Goal: Transaction & Acquisition: Download file/media

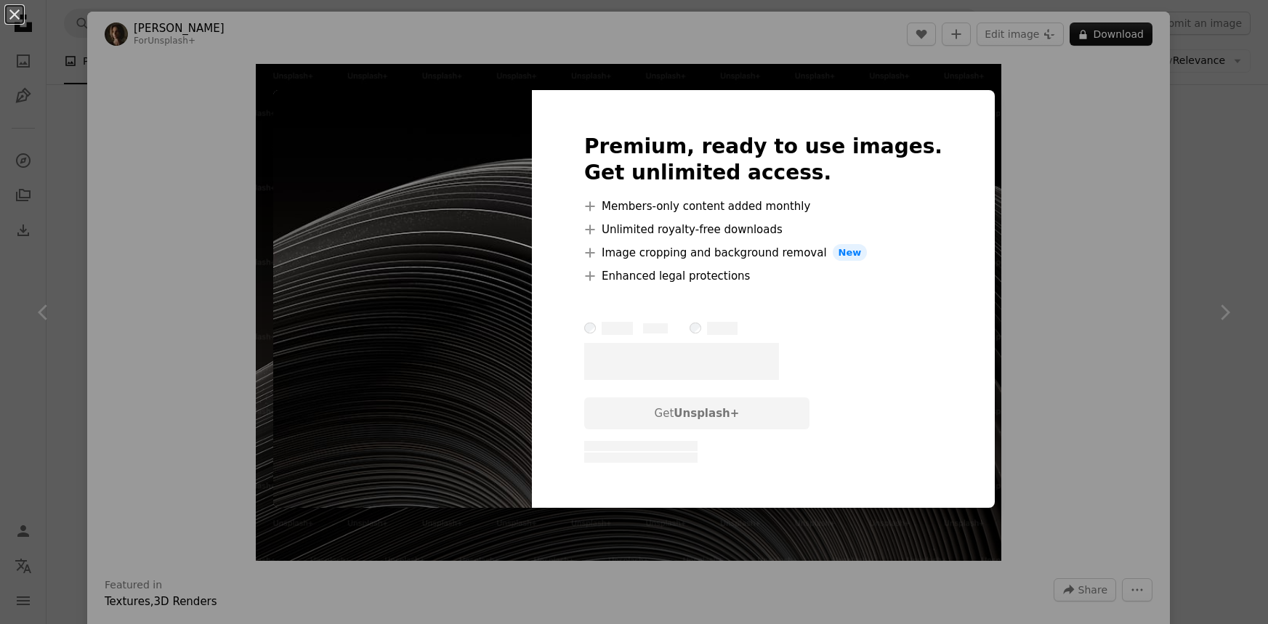
scroll to position [792, 0]
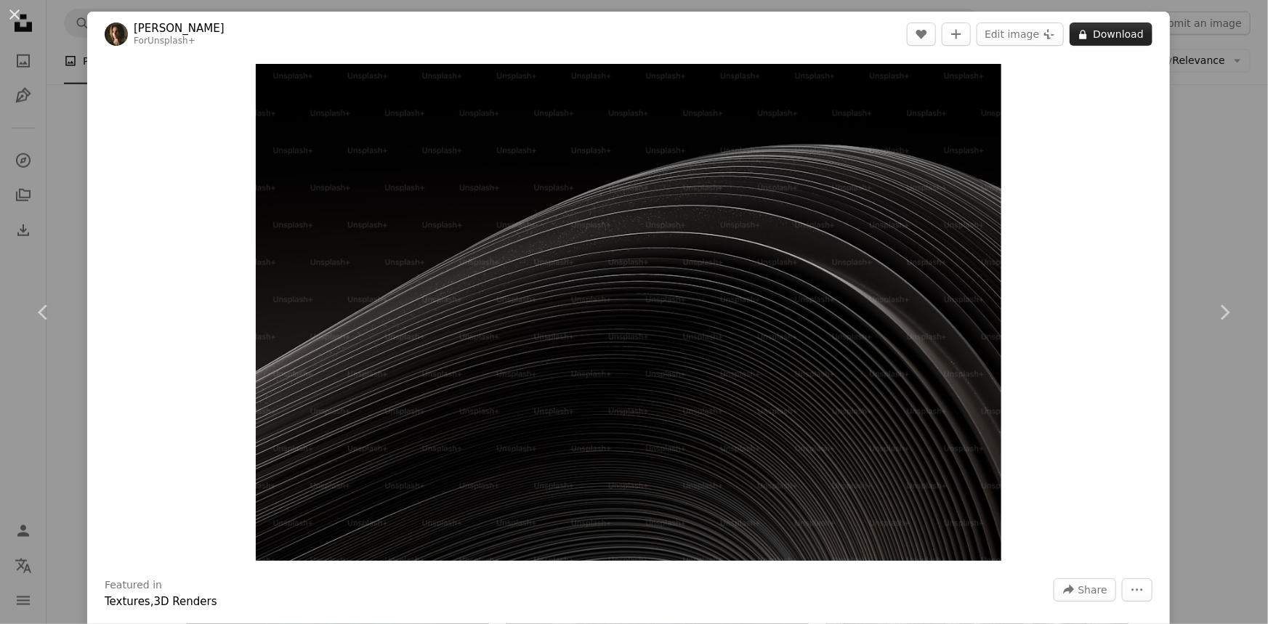
click at [1107, 36] on button "A lock Download" at bounding box center [1111, 34] width 83 height 23
drag, startPoint x: 692, startPoint y: 227, endPoint x: 637, endPoint y: 243, distance: 56.8
click at [637, 243] on img "Zoom in on this image" at bounding box center [629, 312] width 746 height 497
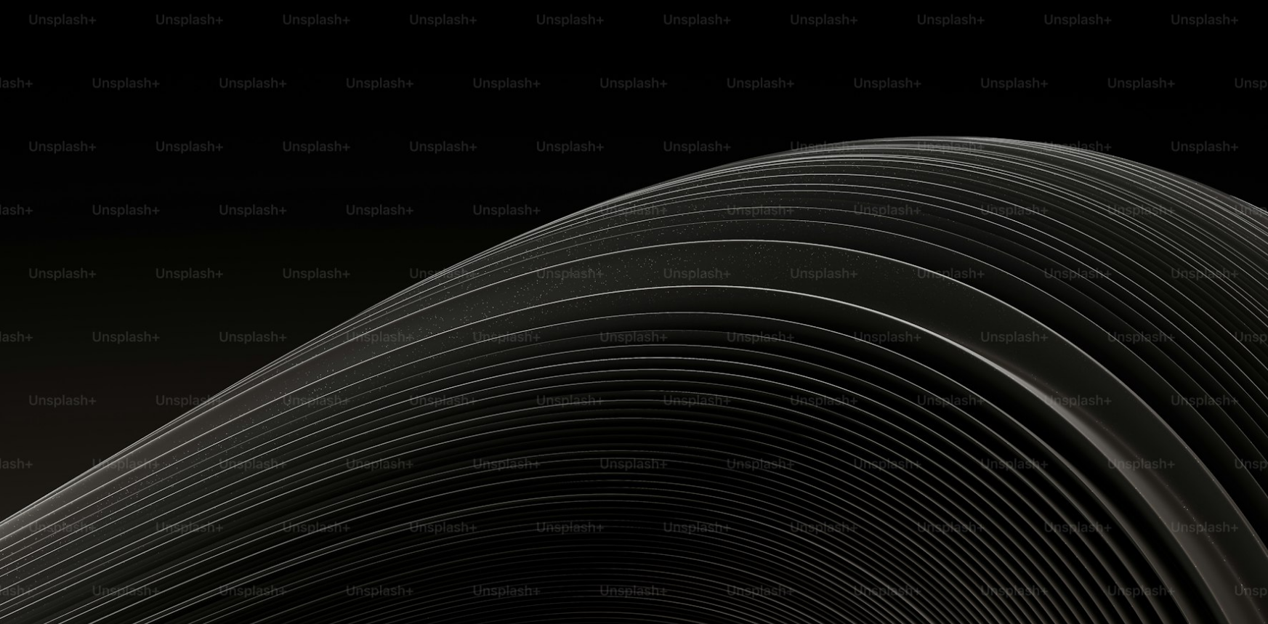
scroll to position [104, 0]
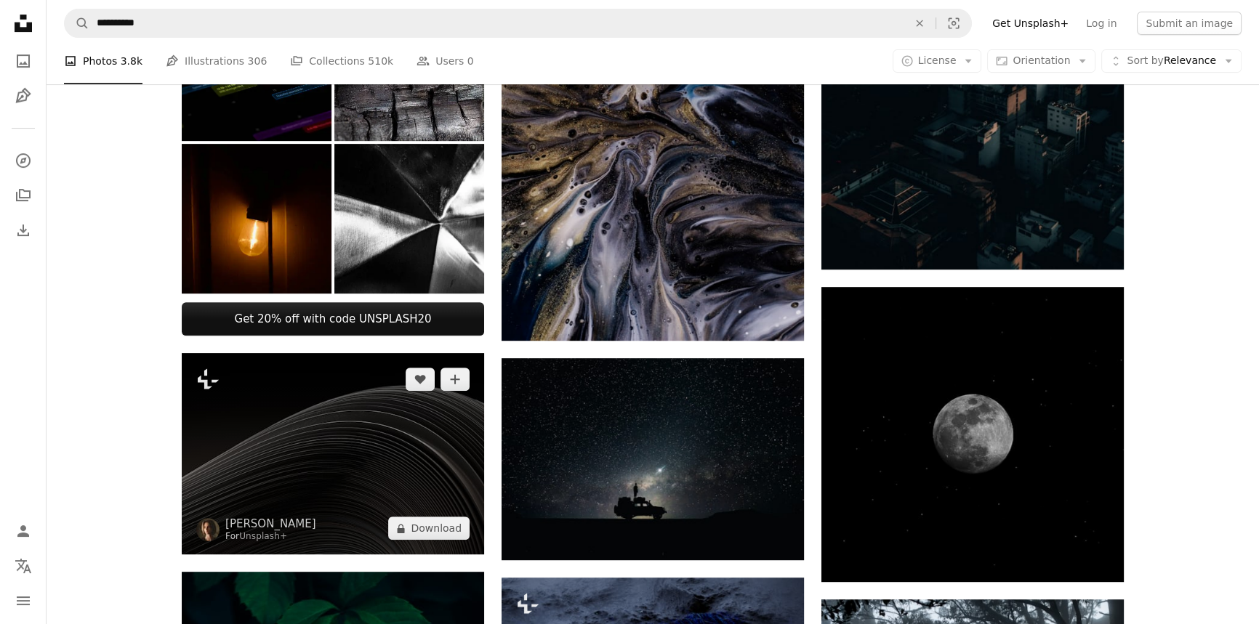
click at [296, 464] on img at bounding box center [333, 453] width 302 height 201
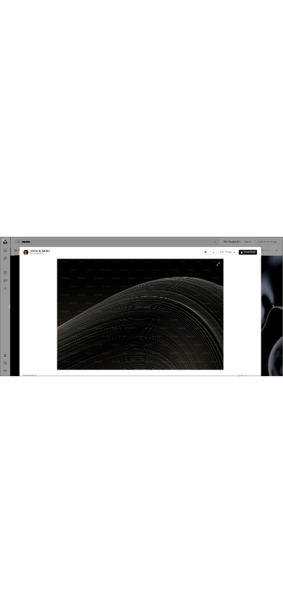
scroll to position [793, 0]
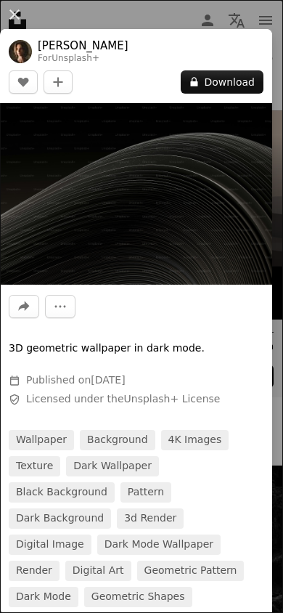
click at [195, 183] on img at bounding box center [136, 194] width 273 height 182
click at [190, 190] on img at bounding box center [136, 194] width 273 height 182
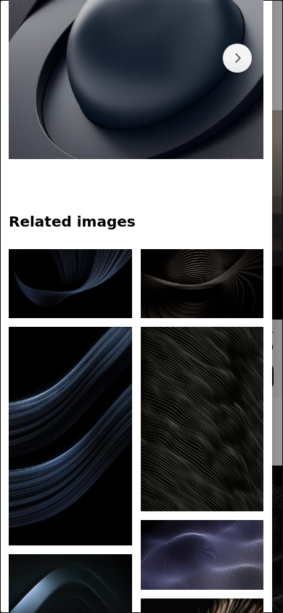
scroll to position [872, 0]
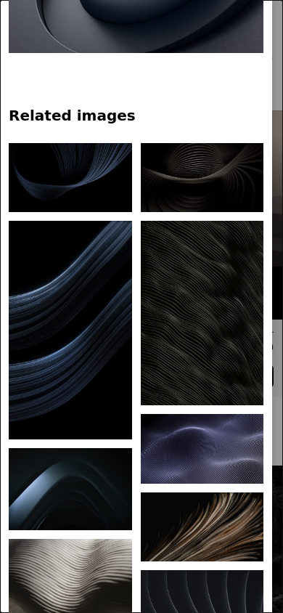
click at [102, 323] on img at bounding box center [71, 330] width 124 height 219
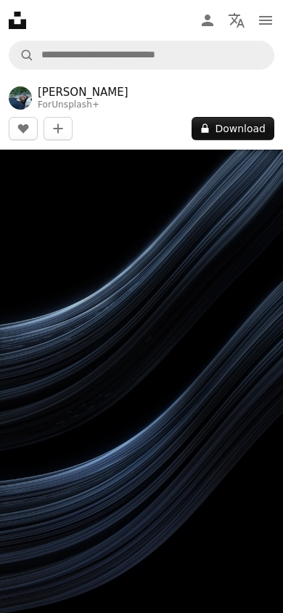
click at [145, 323] on img at bounding box center [141, 402] width 283 height 504
click at [227, 126] on button "A lock Download" at bounding box center [233, 128] width 83 height 23
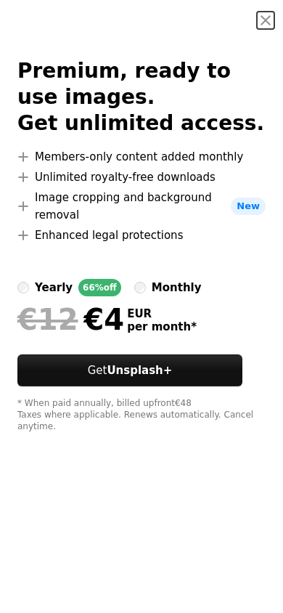
click at [267, 20] on button "An X shape" at bounding box center [265, 20] width 17 height 17
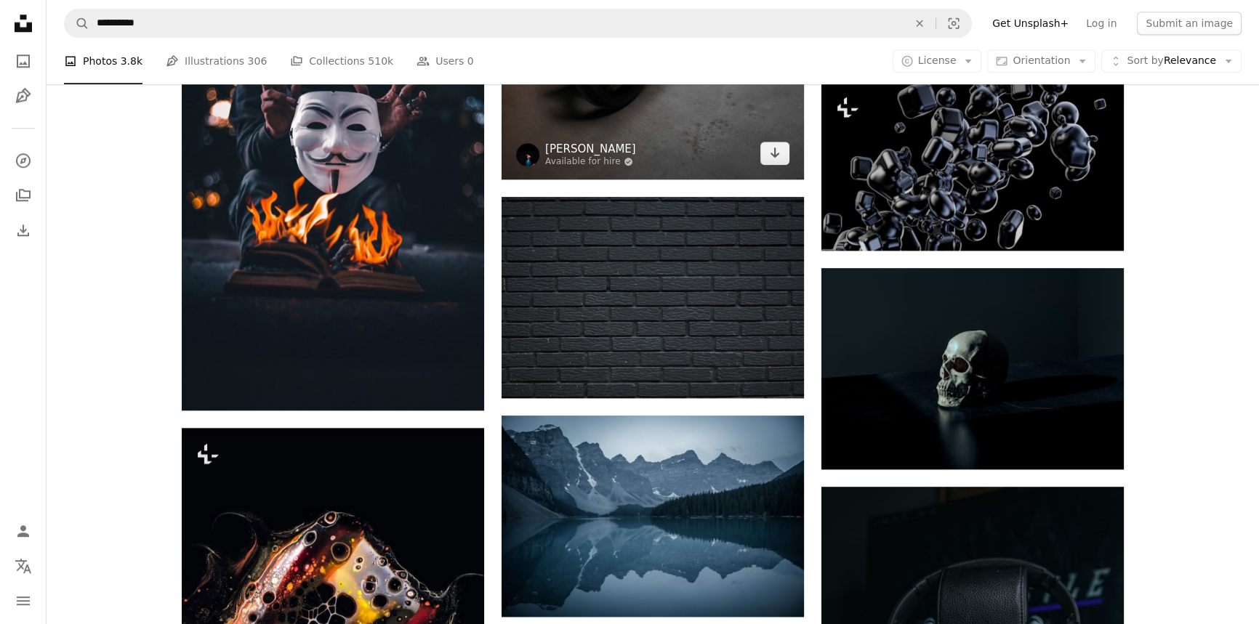
scroll to position [1784, 0]
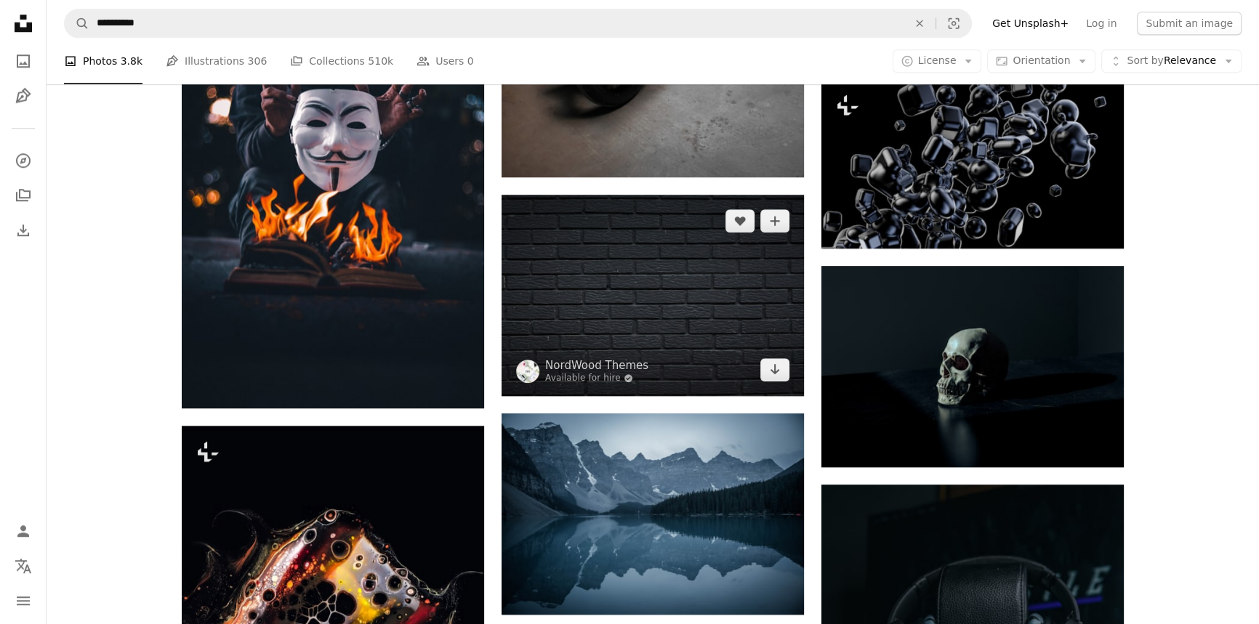
click at [584, 319] on img at bounding box center [652, 295] width 302 height 201
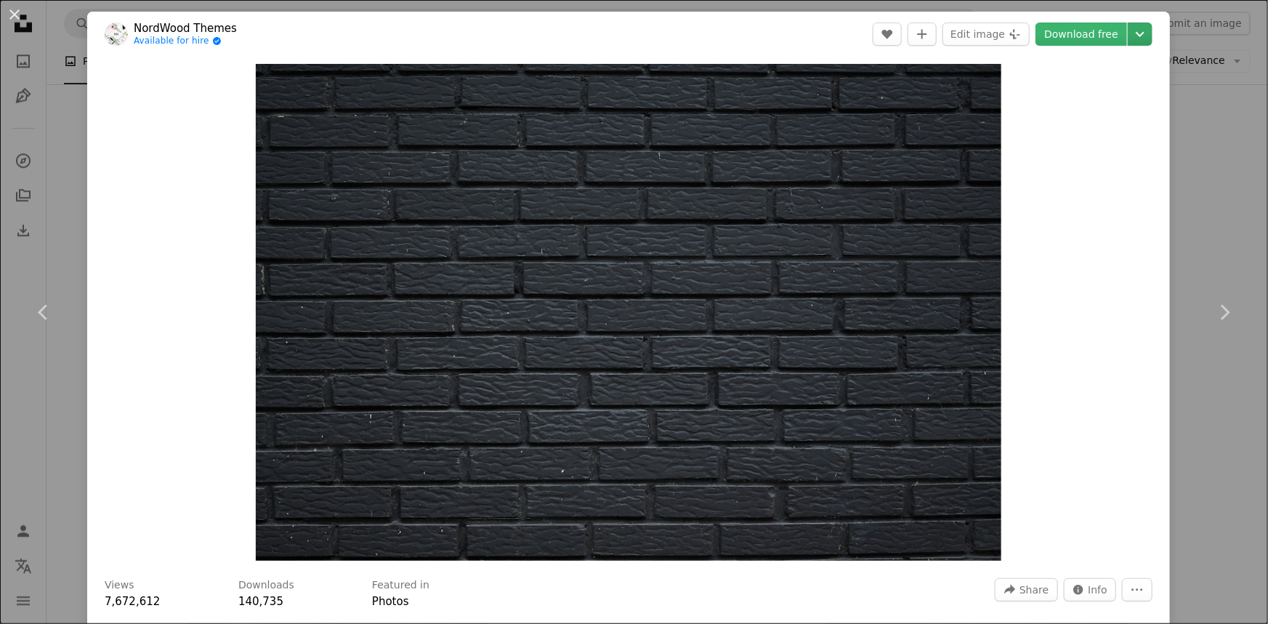
drag, startPoint x: 583, startPoint y: 305, endPoint x: 1125, endPoint y: 28, distance: 608.8
click at [1129, 28] on icon "Chevron down" at bounding box center [1140, 33] width 23 height 17
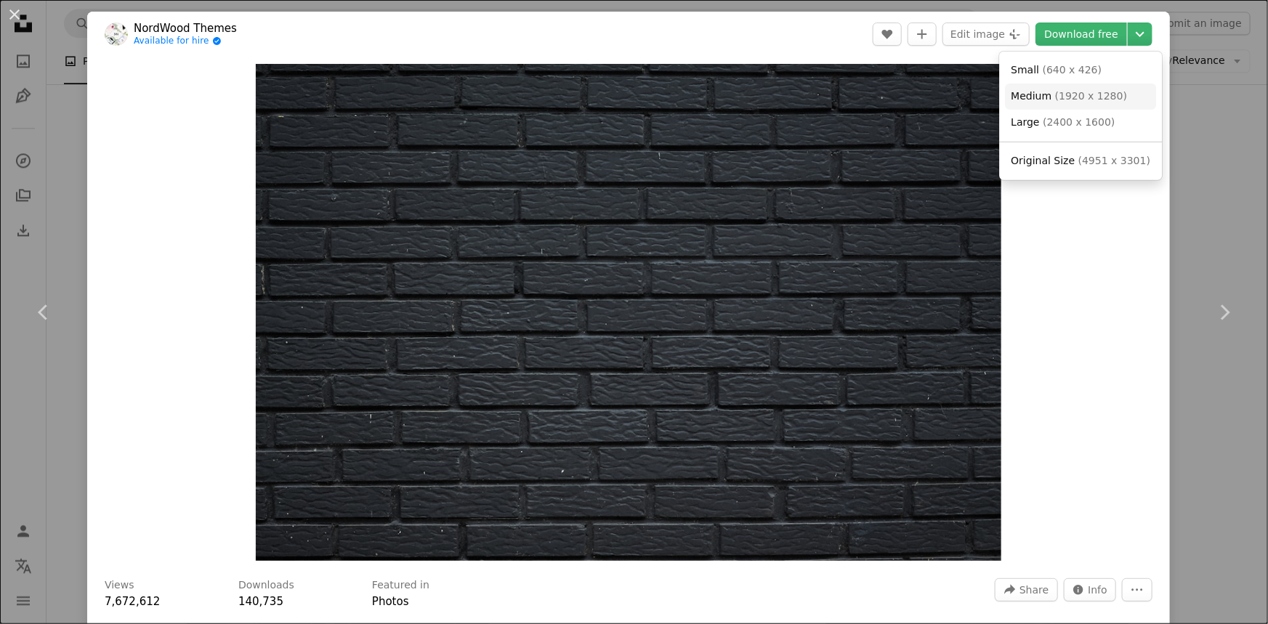
click at [1075, 92] on span "( 1920 x 1280 )" at bounding box center [1091, 96] width 72 height 12
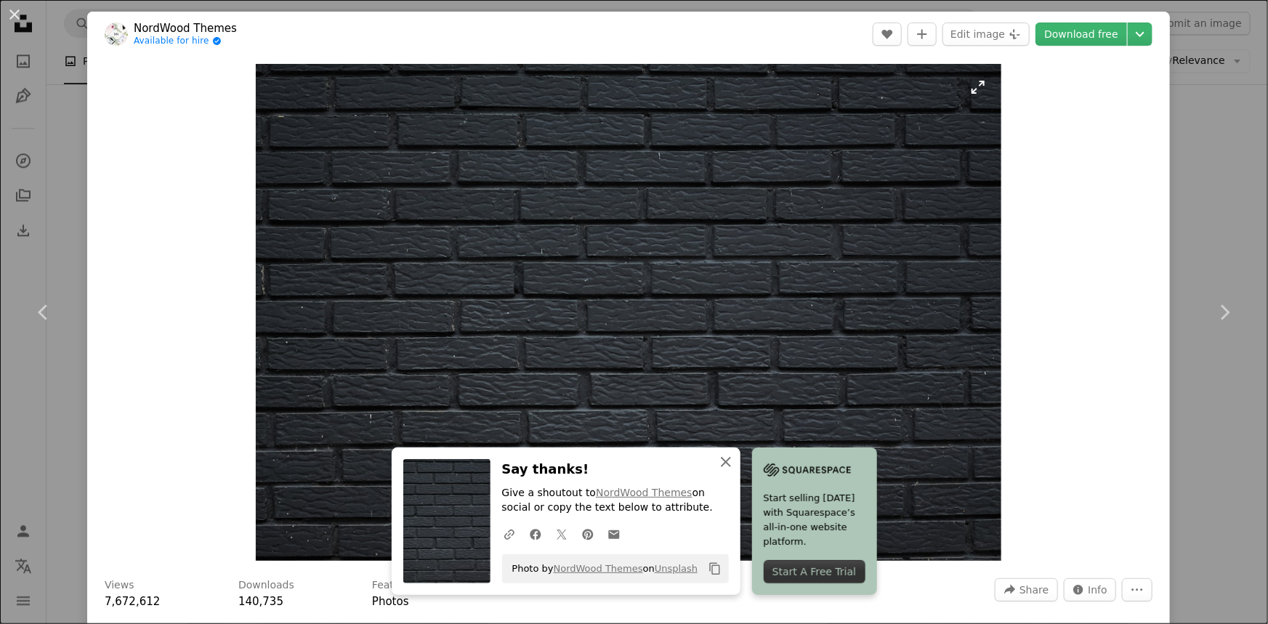
drag, startPoint x: 719, startPoint y: 460, endPoint x: 727, endPoint y: 446, distance: 16.6
click at [719, 458] on icon "An X shape" at bounding box center [725, 462] width 17 height 17
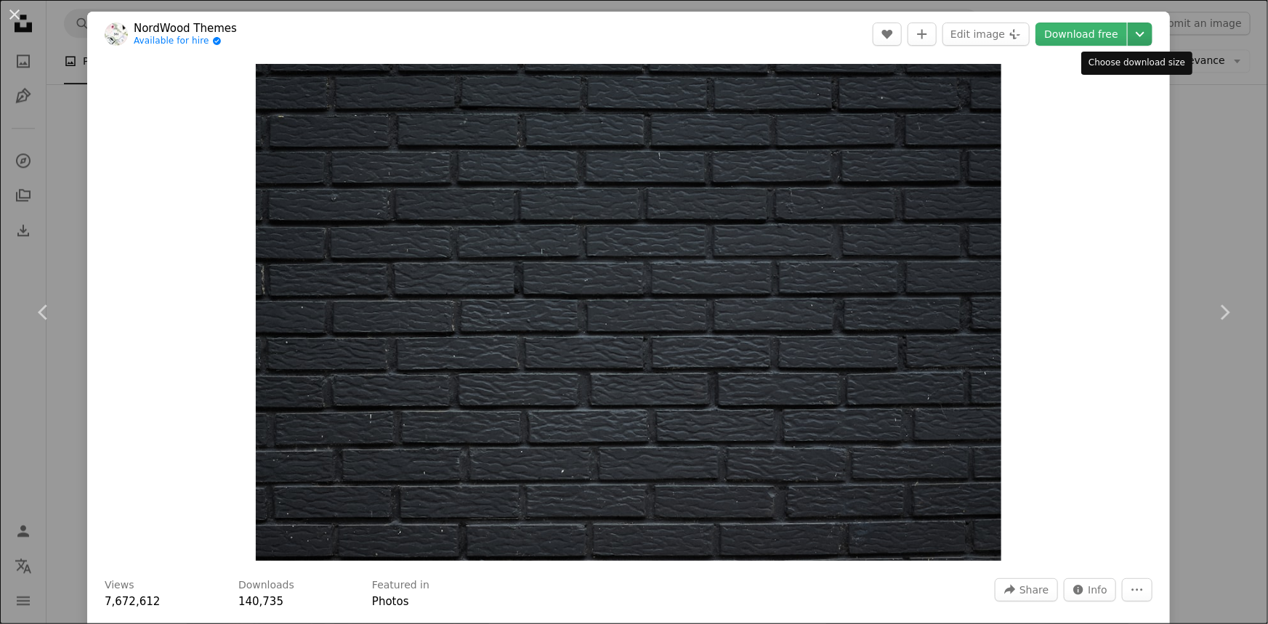
click at [1138, 31] on icon "Chevron down" at bounding box center [1140, 33] width 23 height 17
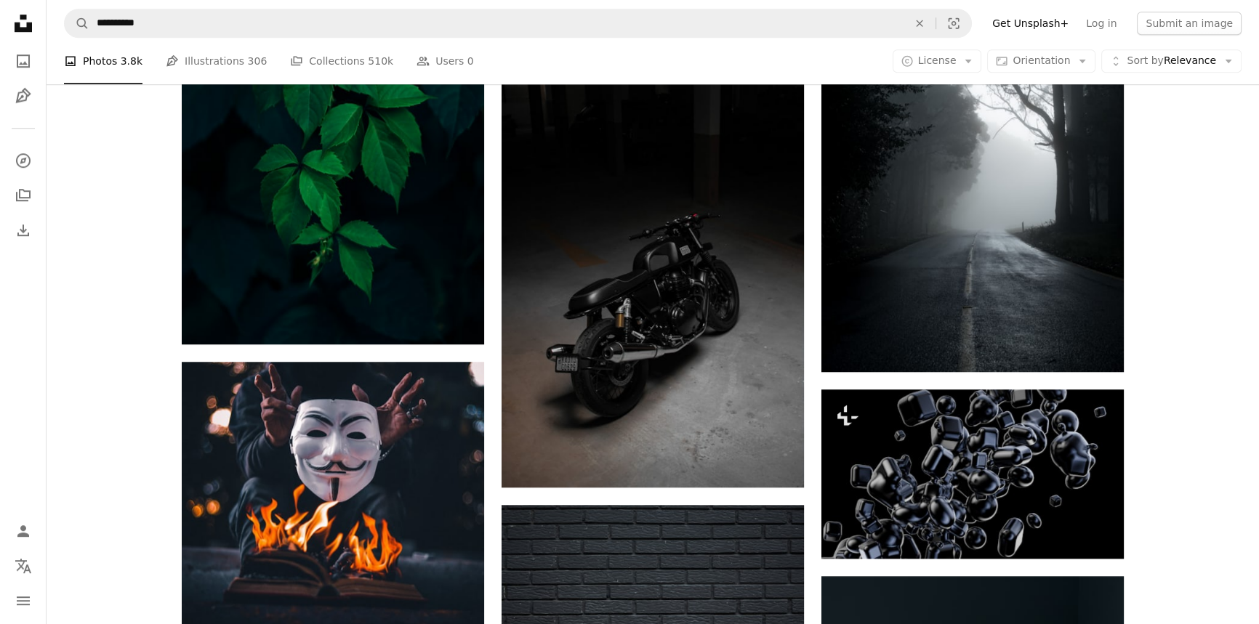
scroll to position [1454, 0]
